Goal: Task Accomplishment & Management: Complete application form

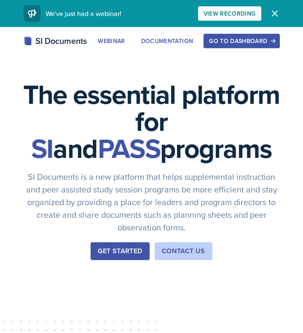
click at [251, 43] on div "Go to Dashboard" at bounding box center [241, 41] width 65 height 7
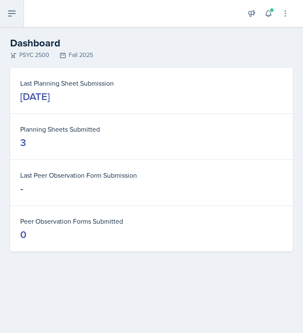
click at [14, 20] on button at bounding box center [12, 13] width 24 height 27
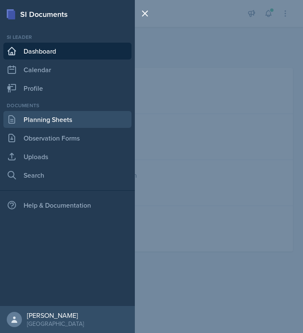
click at [44, 119] on link "Planning Sheets" at bounding box center [67, 119] width 128 height 17
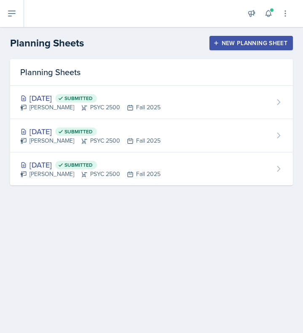
click at [243, 44] on div "New Planning Sheet" at bounding box center [251, 43] width 73 height 7
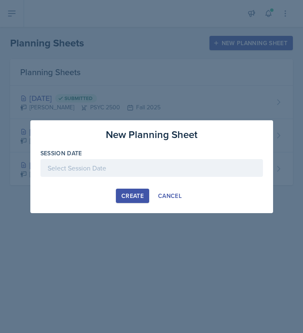
click at [173, 179] on div at bounding box center [152, 181] width 223 height 8
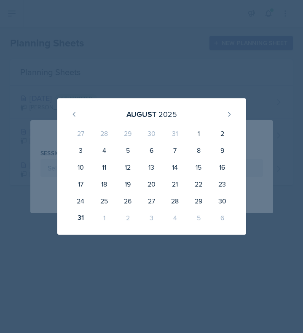
click at [105, 219] on div "1" at bounding box center [104, 217] width 24 height 17
click at [221, 119] on div "[DATE]" at bounding box center [152, 114] width 169 height 18
click at [231, 113] on icon at bounding box center [229, 114] width 7 height 7
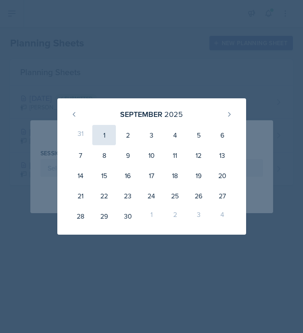
click at [106, 138] on div "1" at bounding box center [104, 135] width 24 height 20
type input "[DATE]"
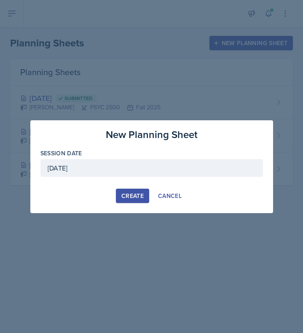
click at [142, 194] on div "Create" at bounding box center [133, 195] width 22 height 7
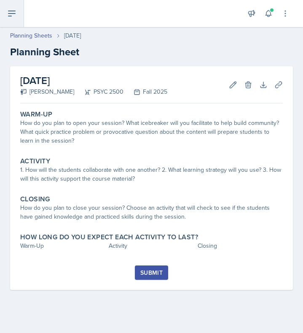
click at [16, 12] on icon at bounding box center [12, 13] width 10 height 10
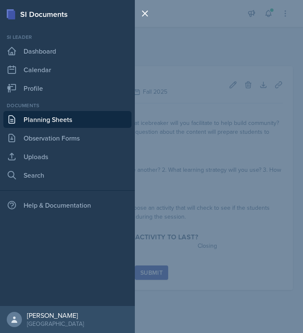
click at [104, 117] on link "Planning Sheets" at bounding box center [67, 119] width 128 height 17
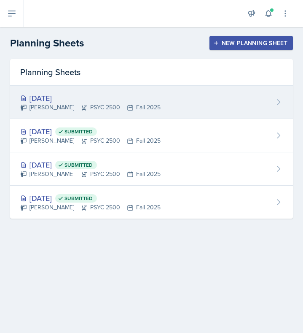
click at [146, 98] on div "[DATE]" at bounding box center [90, 97] width 141 height 11
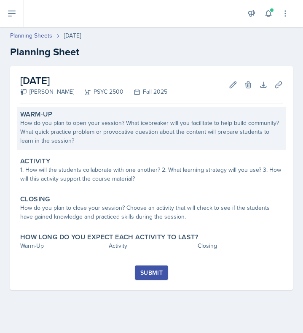
click at [156, 139] on div "How do you plan to open your session? What icebreaker will you facilitate to he…" at bounding box center [151, 132] width 263 height 27
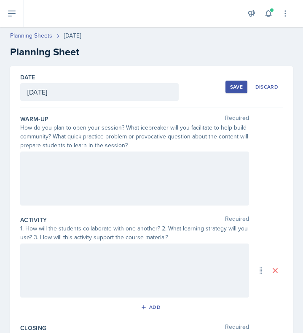
click at [140, 172] on div at bounding box center [134, 178] width 229 height 54
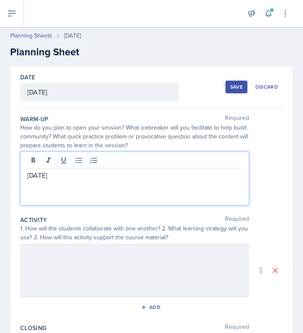
click at [145, 276] on div at bounding box center [134, 270] width 229 height 54
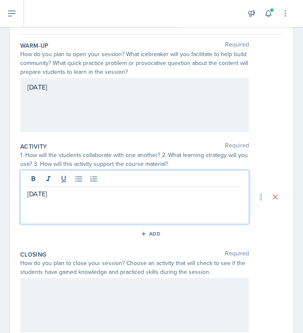
click at [119, 304] on div at bounding box center [134, 305] width 229 height 54
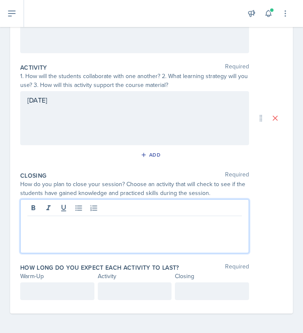
scroll to position [153, 0]
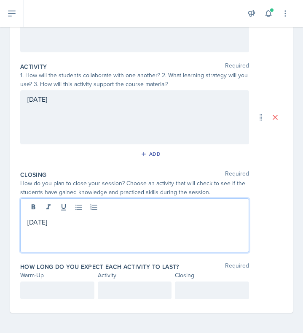
click at [68, 293] on div at bounding box center [57, 290] width 74 height 18
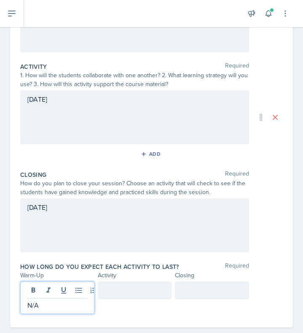
click at [146, 289] on div at bounding box center [135, 290] width 74 height 18
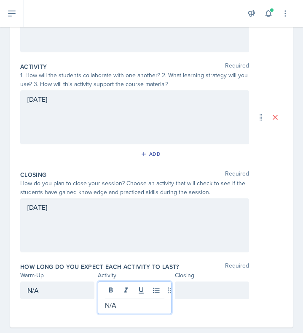
click at [202, 284] on div at bounding box center [212, 290] width 74 height 18
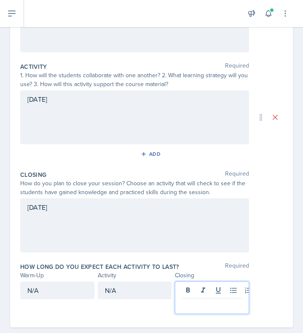
scroll to position [168, 0]
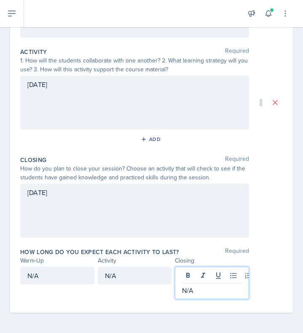
click at [270, 225] on div "[DATE]" at bounding box center [151, 211] width 263 height 54
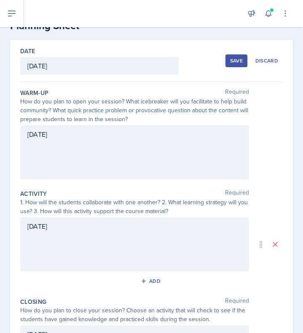
scroll to position [0, 0]
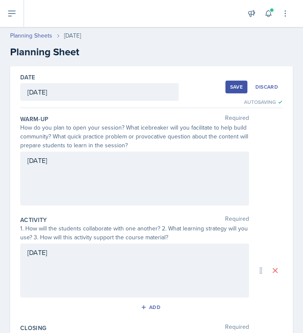
click at [235, 85] on div "Save" at bounding box center [236, 87] width 13 height 7
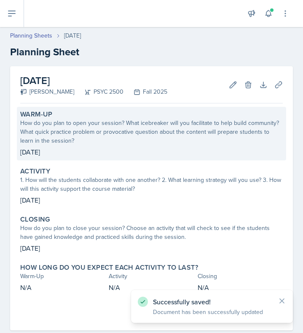
scroll to position [18, 0]
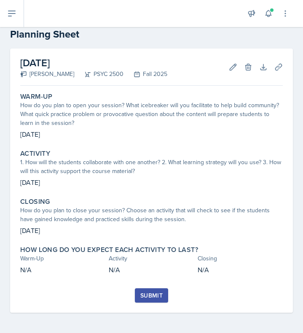
click at [161, 295] on div "Submit" at bounding box center [152, 295] width 22 height 7
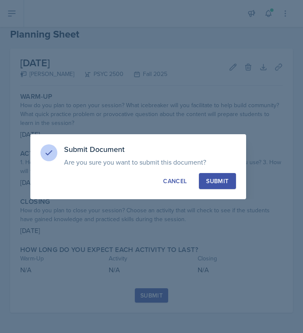
click at [224, 180] on div "Submit" at bounding box center [217, 181] width 22 height 8
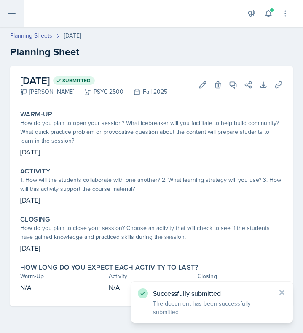
click at [20, 16] on button at bounding box center [12, 13] width 24 height 27
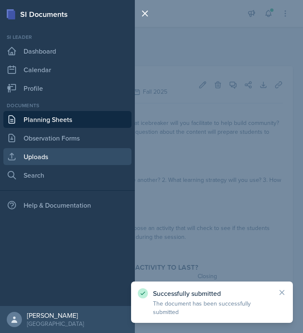
click at [58, 154] on link "Uploads" at bounding box center [67, 156] width 128 height 17
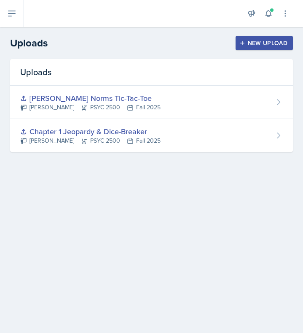
click at [268, 41] on div "New Upload" at bounding box center [264, 43] width 47 height 7
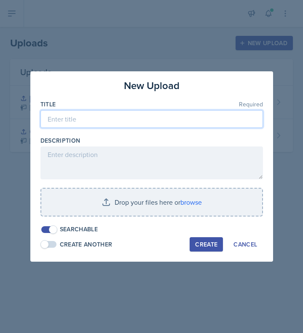
click at [186, 126] on input at bounding box center [152, 119] width 223 height 18
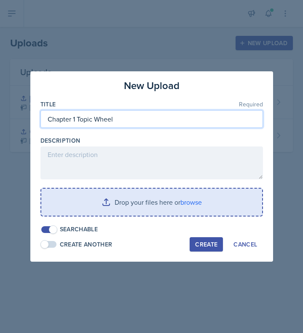
type input "Chapter 1 Topic Wheel"
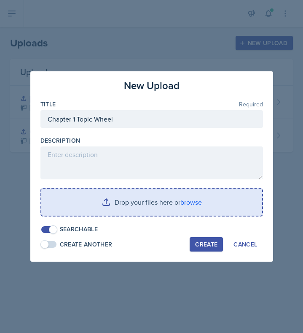
click at [126, 206] on input "file" at bounding box center [151, 202] width 221 height 27
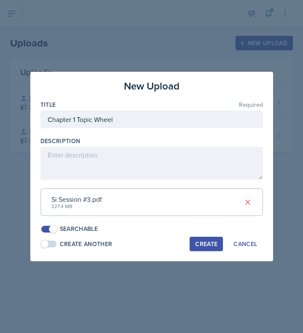
click at [202, 246] on div "Create" at bounding box center [206, 243] width 22 height 7
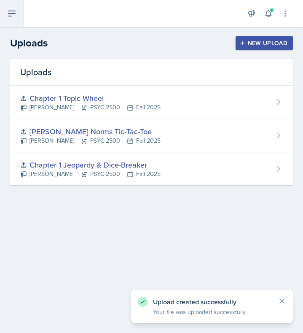
click at [10, 14] on icon at bounding box center [12, 13] width 10 height 10
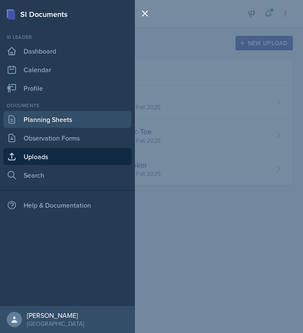
click at [49, 117] on link "Planning Sheets" at bounding box center [67, 119] width 128 height 17
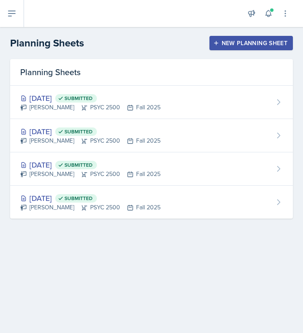
click at [258, 40] on div "New Planning Sheet" at bounding box center [251, 43] width 73 height 7
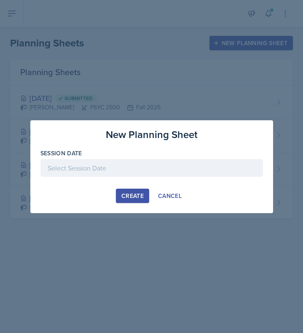
click at [168, 173] on div at bounding box center [152, 168] width 223 height 18
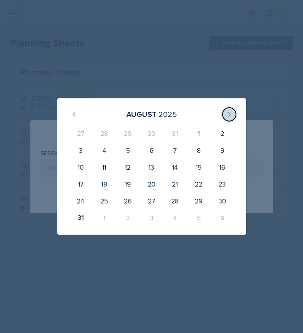
click at [229, 115] on icon at bounding box center [230, 114] width 2 height 4
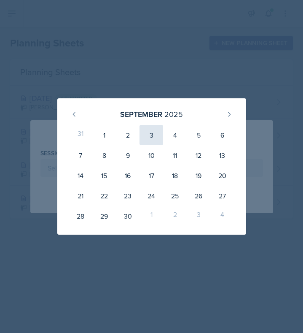
click at [148, 134] on div "3" at bounding box center [152, 135] width 24 height 20
type input "[DATE]"
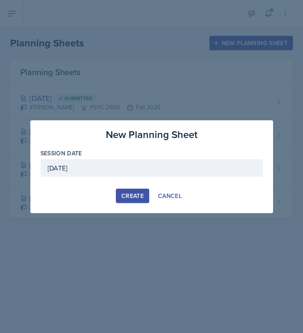
click at [133, 190] on button "Create" at bounding box center [132, 196] width 33 height 14
click at [133, 195] on div "button" at bounding box center [132, 195] width 7 height 7
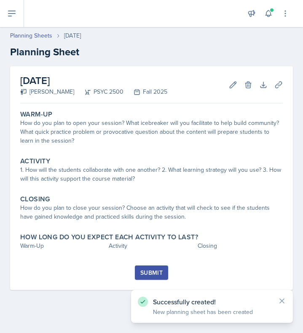
click at [155, 276] on div "Submit" at bounding box center [152, 272] width 22 height 7
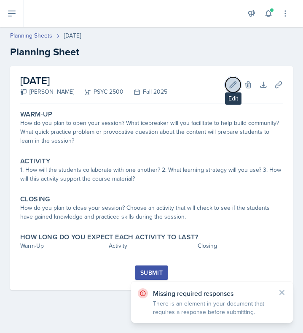
click at [232, 84] on icon at bounding box center [233, 85] width 8 height 8
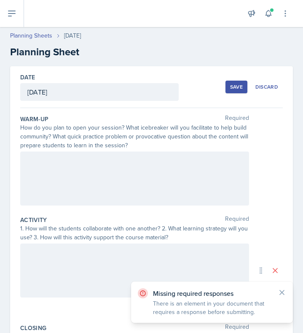
click at [113, 177] on div at bounding box center [134, 178] width 229 height 54
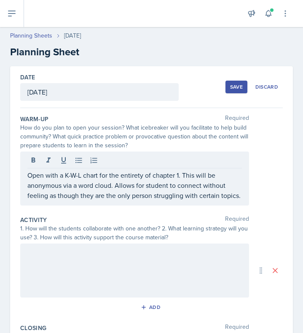
click at [87, 285] on div at bounding box center [134, 270] width 229 height 54
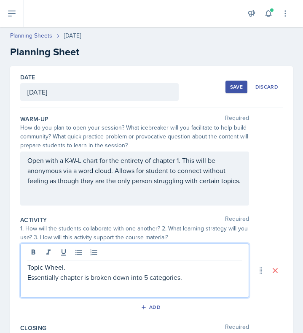
click at [203, 276] on p "Essentially chapter is broken down into 5 categories." at bounding box center [134, 277] width 215 height 10
click at [152, 275] on p "Essentially chapter is broken down into 5 categories." at bounding box center [134, 277] width 215 height 10
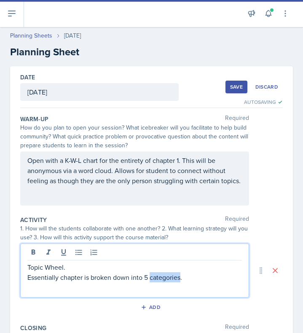
click at [152, 275] on p "Essentially chapter is broken down into 5 categories." at bounding box center [134, 277] width 215 height 10
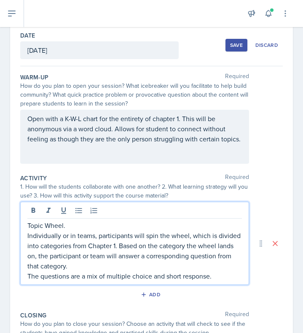
scroll to position [48, 0]
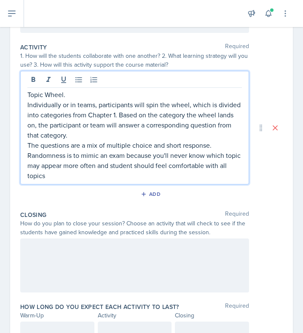
click at [125, 255] on div at bounding box center [134, 265] width 229 height 54
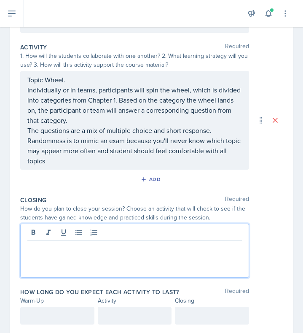
scroll to position [187, 0]
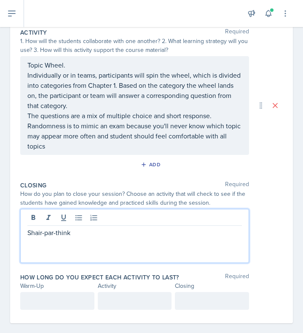
click at [54, 231] on p "Shair-par-think" at bounding box center [134, 232] width 215 height 10
click at [41, 233] on p "Shair-pair-think" at bounding box center [134, 232] width 215 height 10
click at [89, 238] on div "Share-pair-think" at bounding box center [134, 236] width 229 height 54
click at [90, 233] on p "Share-pair-think" at bounding box center [134, 232] width 215 height 10
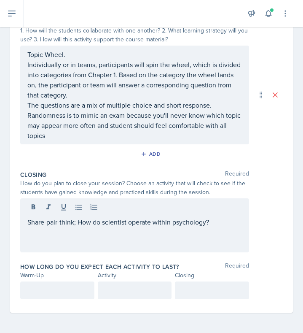
click at [67, 280] on div "How long do you expect each activity to last? Required Warm-Up Activity Closing" at bounding box center [151, 282] width 263 height 47
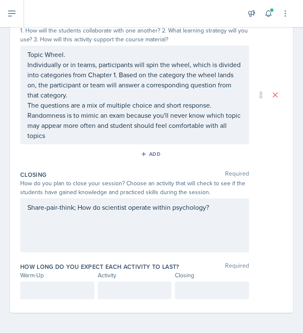
click at [68, 290] on div at bounding box center [57, 290] width 74 height 18
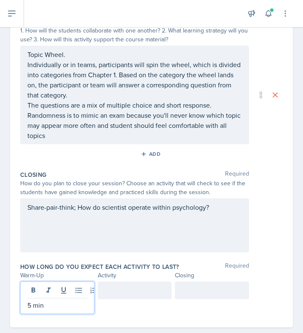
click at [198, 296] on div at bounding box center [212, 290] width 74 height 18
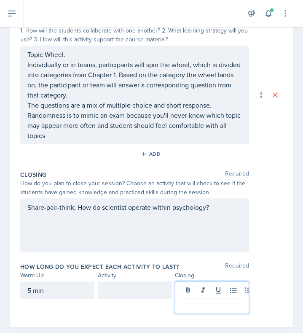
scroll to position [213, 0]
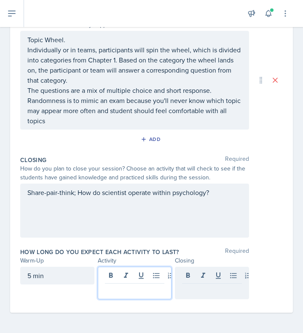
click at [132, 279] on div at bounding box center [135, 283] width 74 height 32
click at [214, 272] on div at bounding box center [212, 276] width 74 height 18
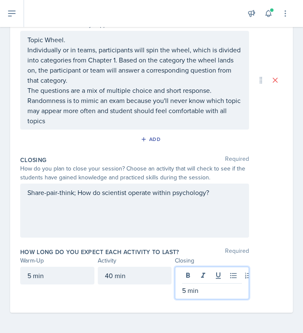
click at [269, 255] on div "How long do you expect each activity to last? Required" at bounding box center [151, 252] width 263 height 8
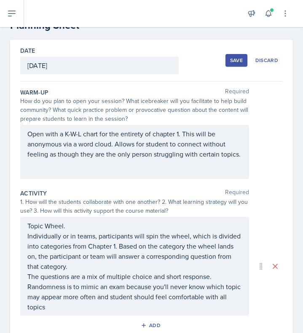
scroll to position [0, 0]
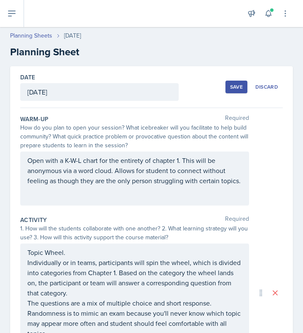
click at [241, 88] on div "Save" at bounding box center [236, 87] width 13 height 7
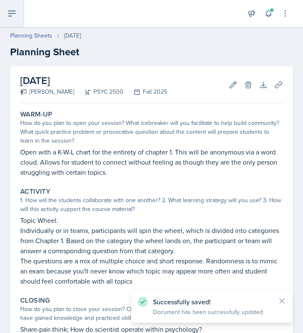
click at [18, 16] on button at bounding box center [12, 13] width 24 height 27
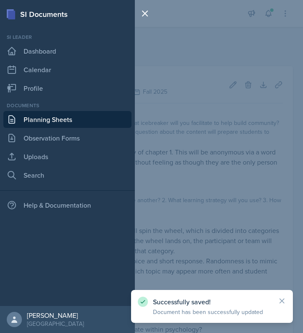
click at [207, 125] on div "SI Documents Si leader Dashboard Calendar Profile Documents Planning Sheets Obs…" at bounding box center [151, 166] width 303 height 333
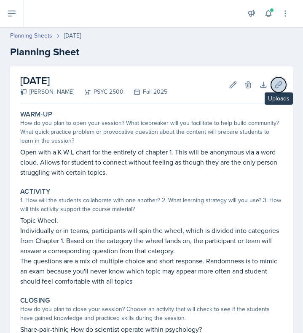
click at [279, 82] on icon at bounding box center [279, 84] width 6 height 6
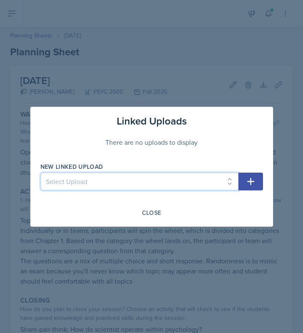
click at [216, 188] on select "Select Upload Chapter 1 Jeopardy & Dice-Breaker [PERSON_NAME] Norms Tic-Tac-Toe…" at bounding box center [140, 182] width 198 height 18
select select "ce1fd09d-c366-475c-8818-88a5bdc32746"
click at [41, 173] on select "Select Upload Chapter 1 Jeopardy & Dice-Breaker [PERSON_NAME] Norms Tic-Tac-Toe…" at bounding box center [140, 182] width 198 height 18
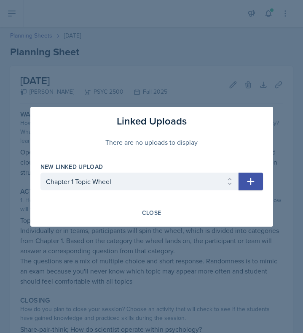
click at [253, 180] on icon "button" at bounding box center [251, 181] width 10 height 10
select select
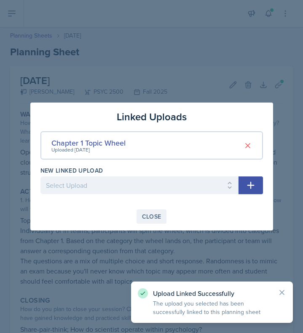
click at [154, 216] on div "Close" at bounding box center [151, 216] width 19 height 7
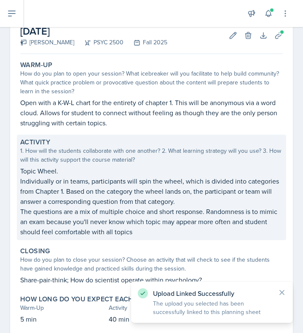
scroll to position [99, 0]
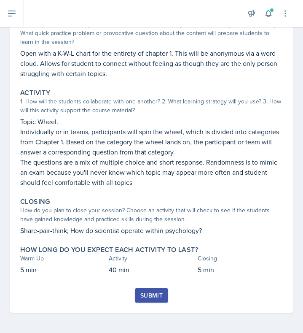
click at [147, 295] on div "Submit" at bounding box center [152, 295] width 22 height 7
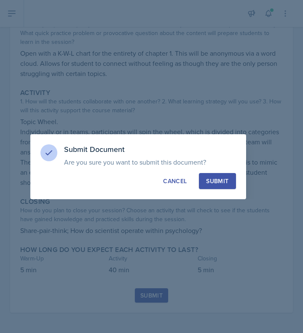
click at [217, 181] on div "Submit" at bounding box center [217, 181] width 22 height 8
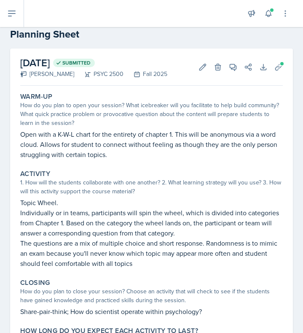
scroll to position [23, 0]
